Goal: Task Accomplishment & Management: Complete application form

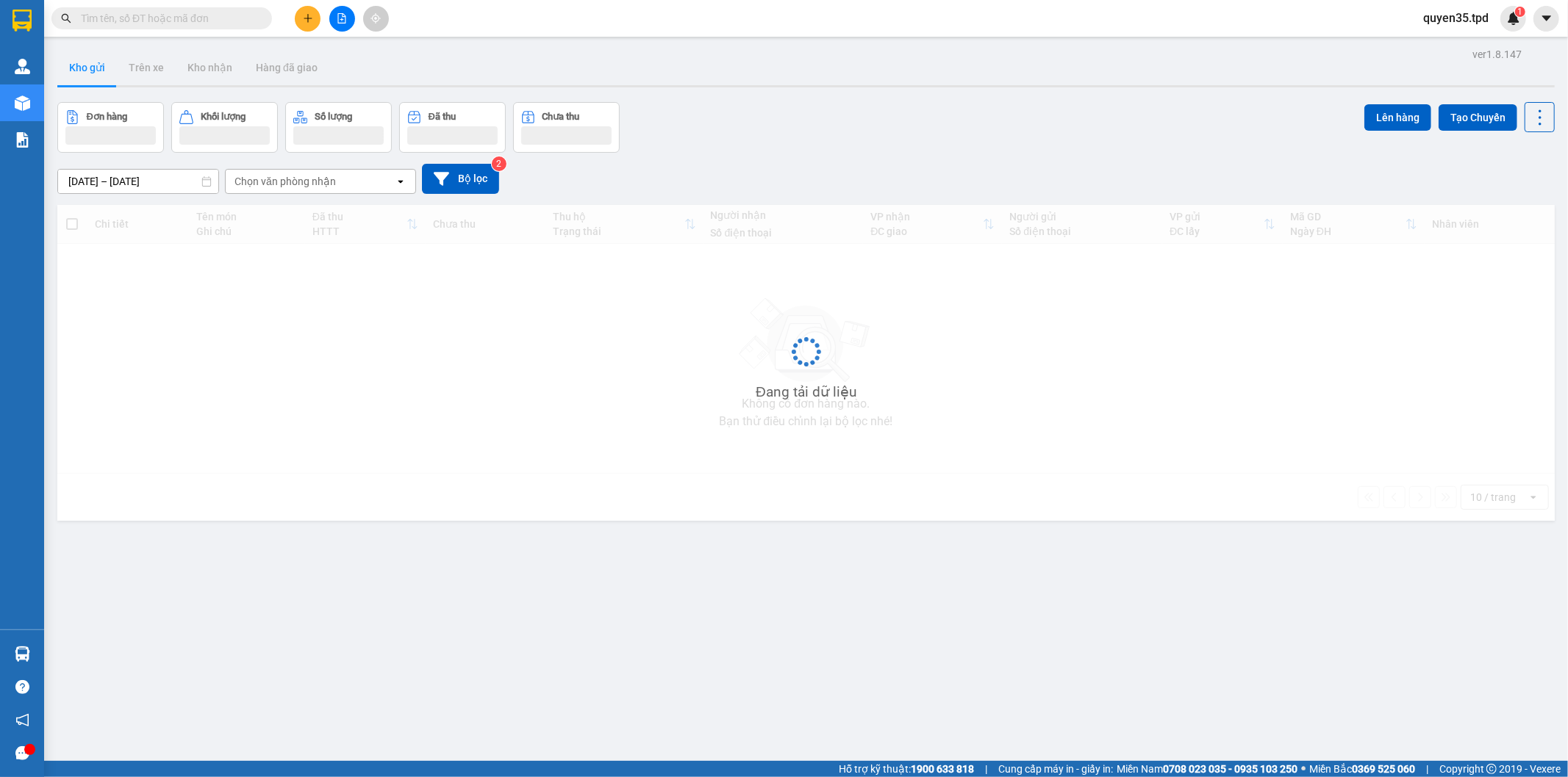
click at [309, 20] on icon "plus" at bounding box center [308, 18] width 10 height 10
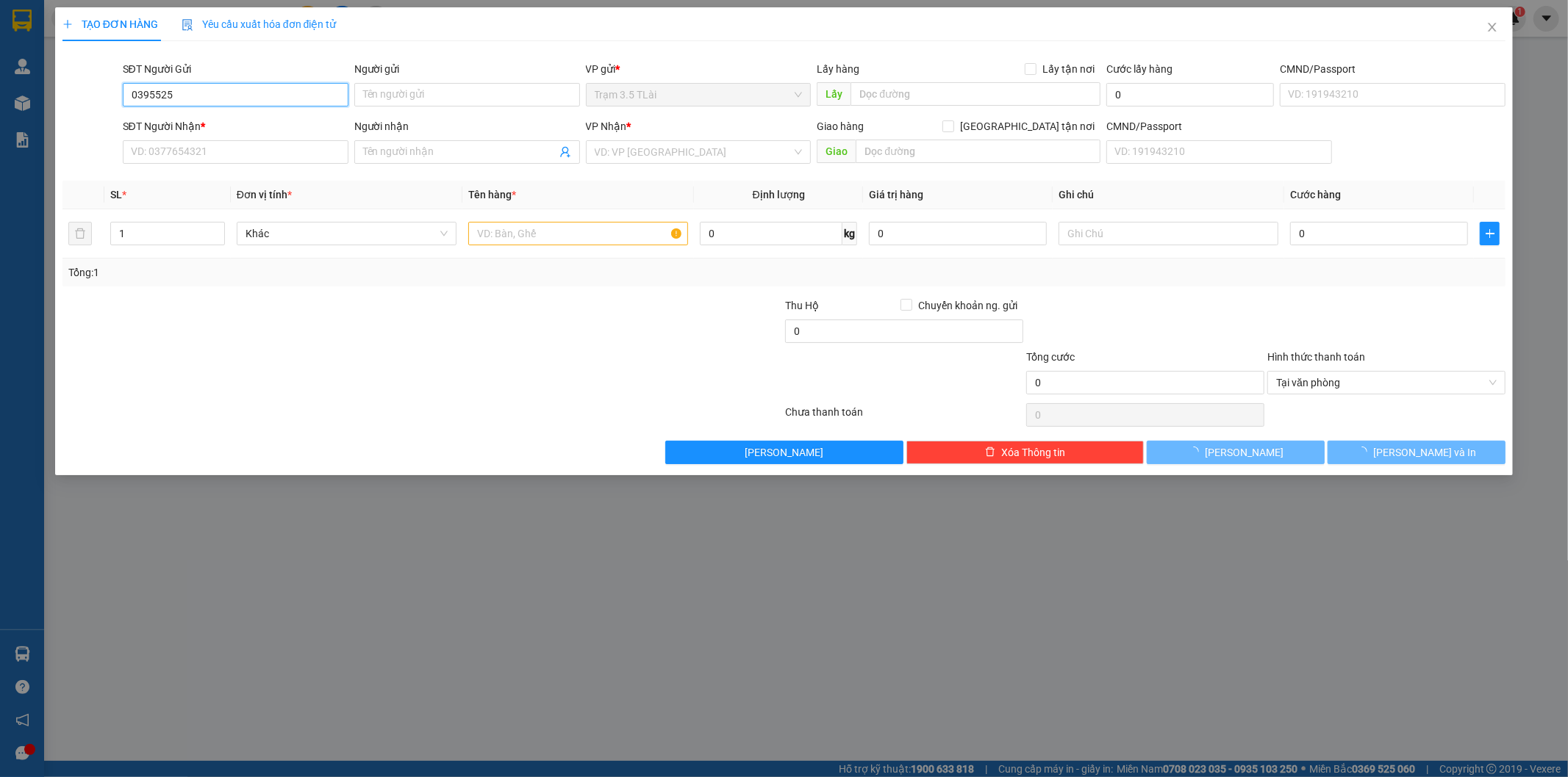
click at [236, 91] on input "0395525" at bounding box center [235, 95] width 226 height 23
type input "0395525335"
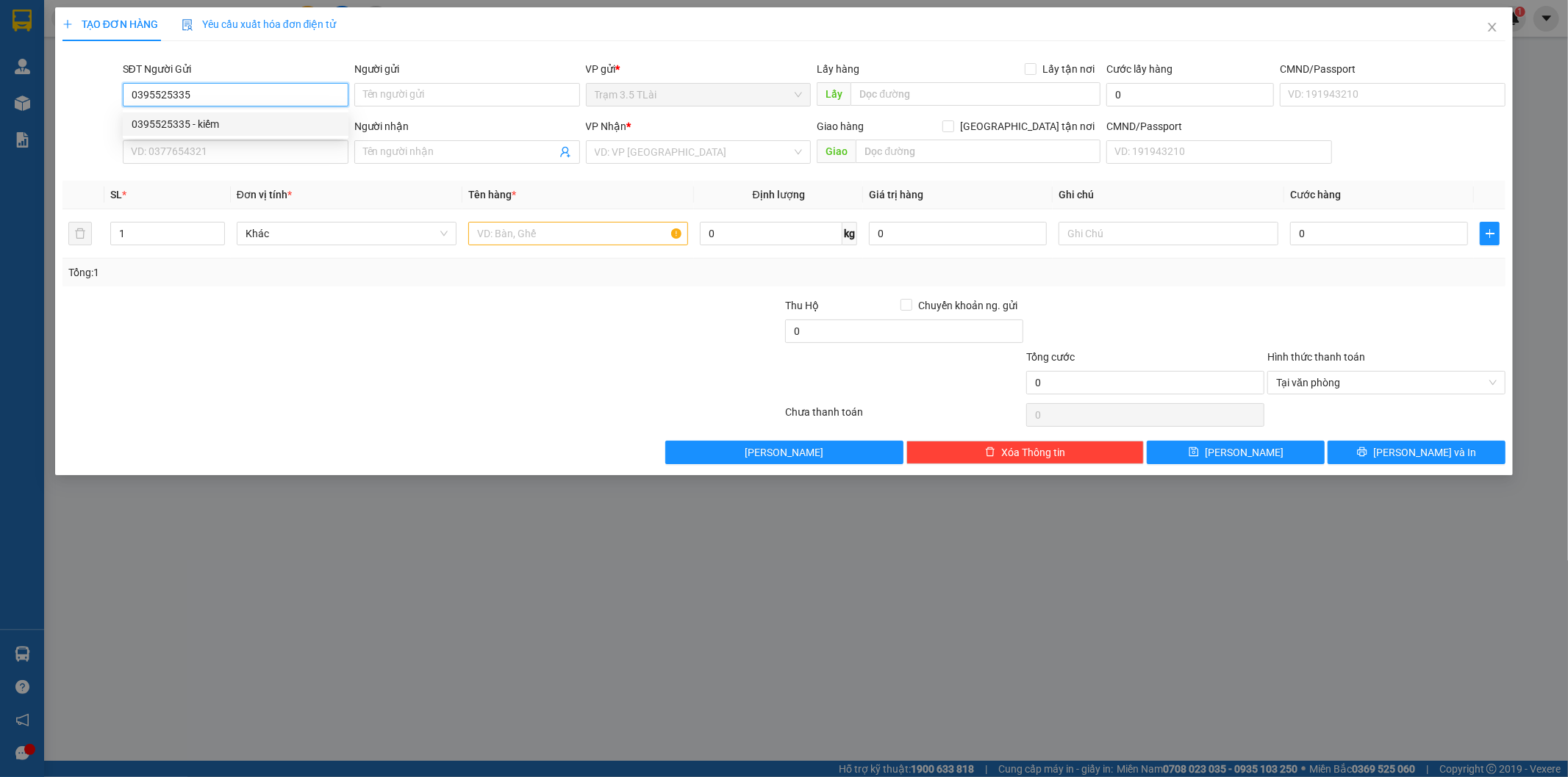
click at [198, 117] on div "0395525335 - kiếm" at bounding box center [236, 123] width 208 height 16
type input "kiếm"
type input "0938768082"
type input "HỒ NGỌC LỆ"
type input "0395525335"
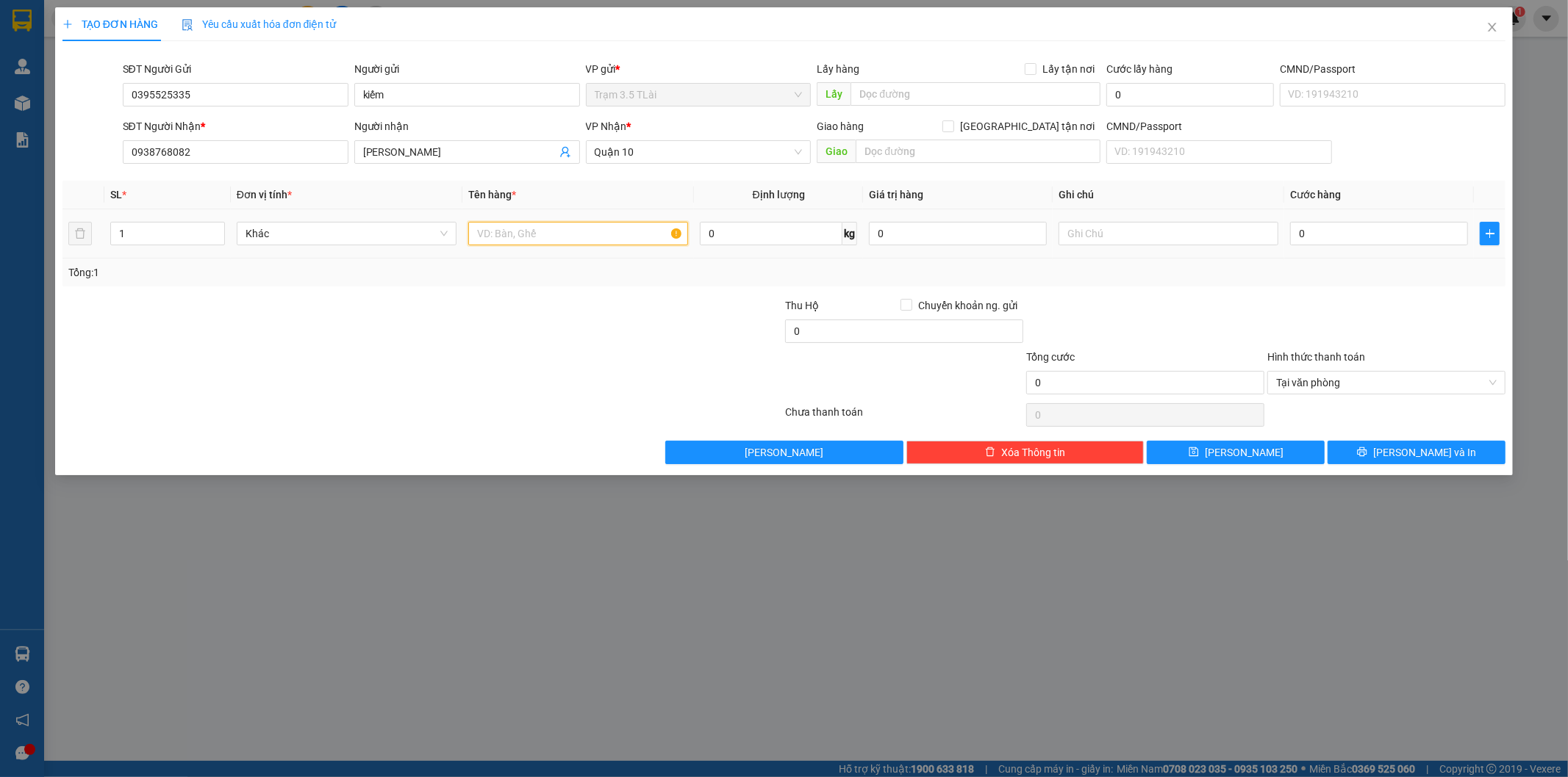
click at [593, 231] on input "text" at bounding box center [578, 233] width 220 height 23
type input "bọc thuốc"
click at [1323, 231] on input "0" at bounding box center [1379, 233] width 178 height 23
type input "4"
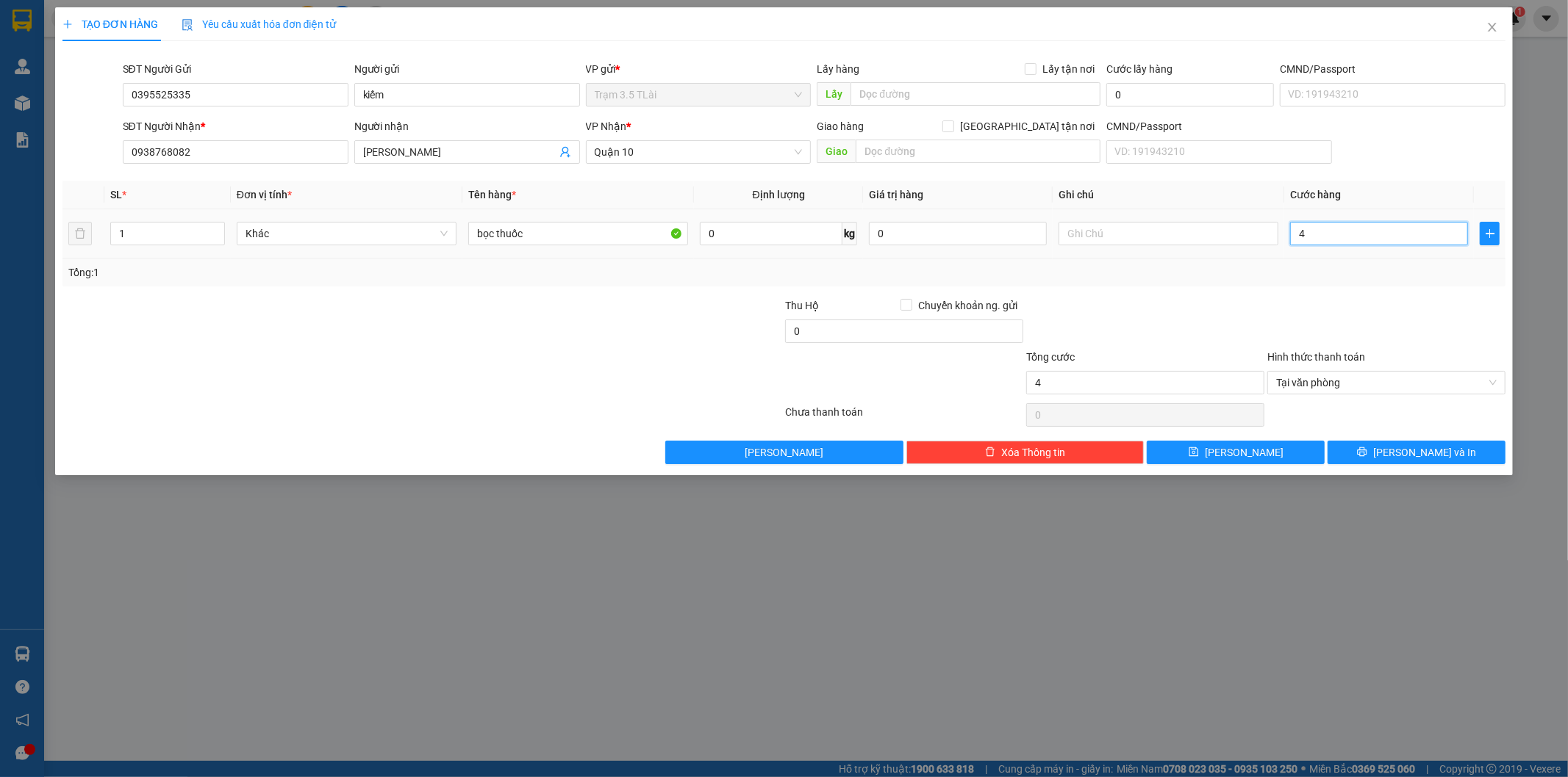
type input "40"
type input "40.000"
click at [1367, 449] on icon "printer" at bounding box center [1362, 451] width 9 height 9
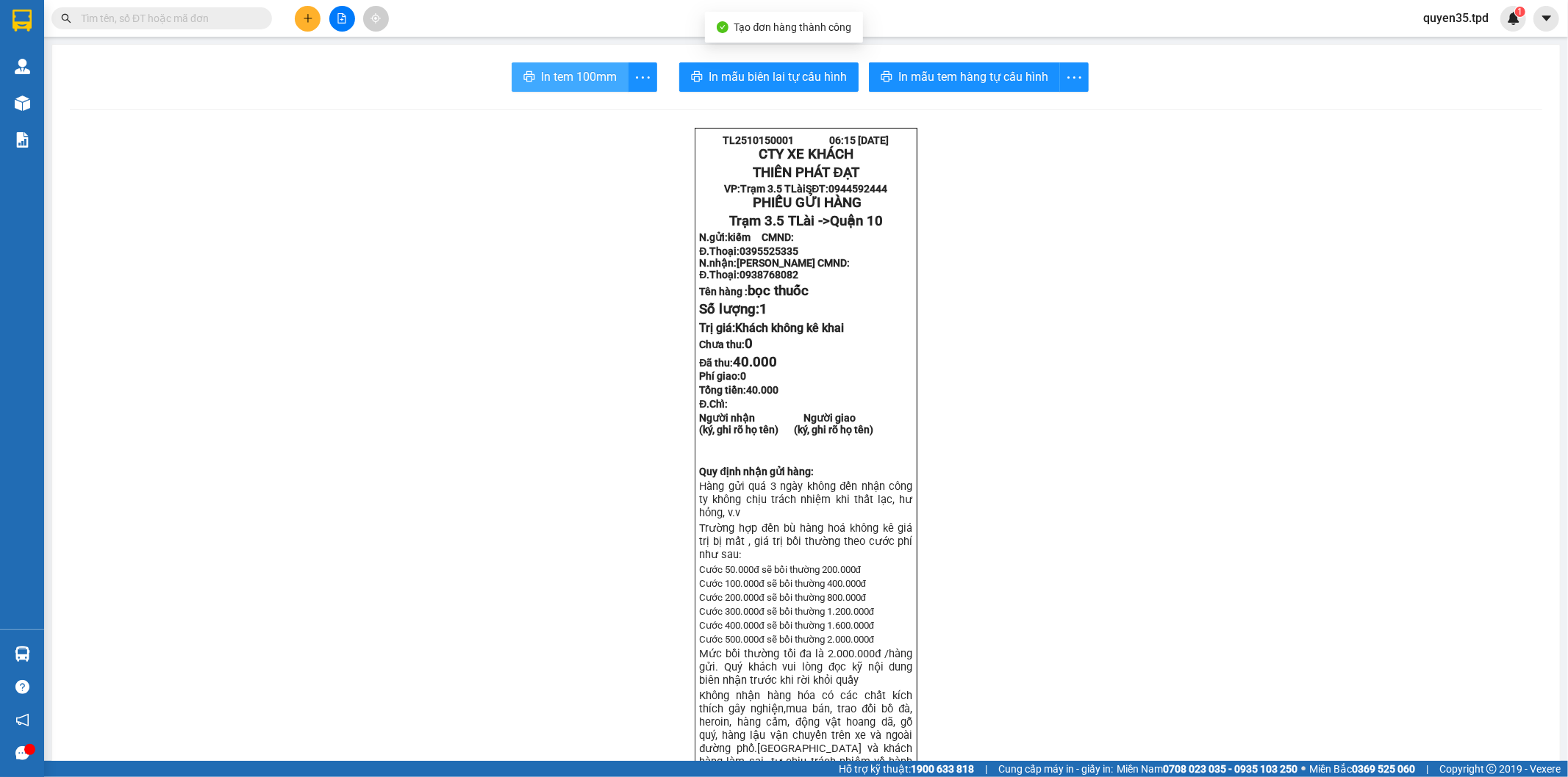
click at [542, 81] on span "In tem 100mm" at bounding box center [578, 77] width 76 height 18
click at [516, 70] on button "In tem 100mm" at bounding box center [569, 76] width 117 height 29
click at [549, 79] on span "In tem 100mm" at bounding box center [578, 77] width 76 height 18
click at [569, 76] on span "In tem 100mm" at bounding box center [578, 77] width 76 height 18
